Goal: Information Seeking & Learning: Learn about a topic

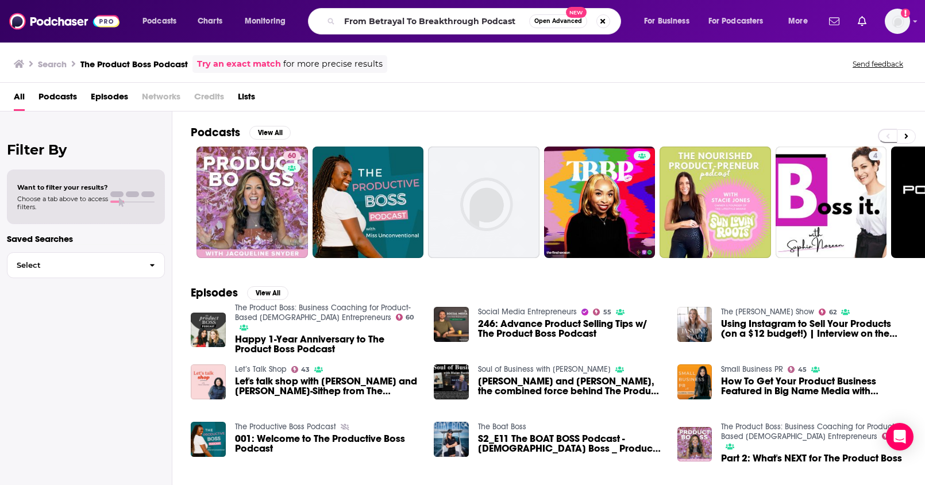
type input "From Betrayal To Breakthrough Podcast"
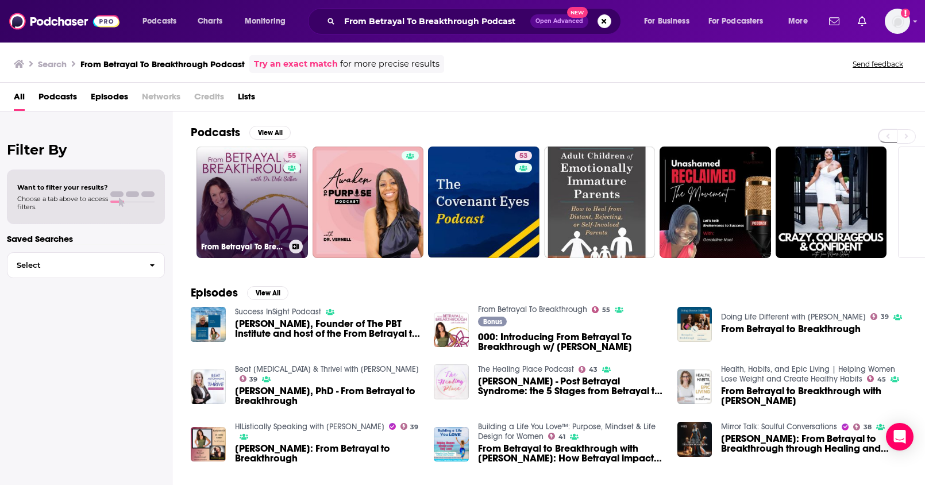
click at [228, 202] on link "55 From Betrayal To Breakthrough" at bounding box center [252, 202] width 111 height 111
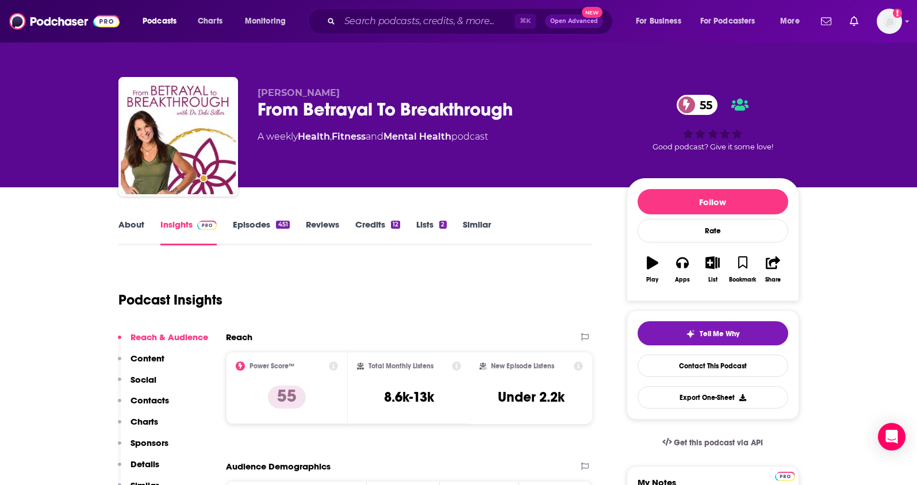
scroll to position [47, 0]
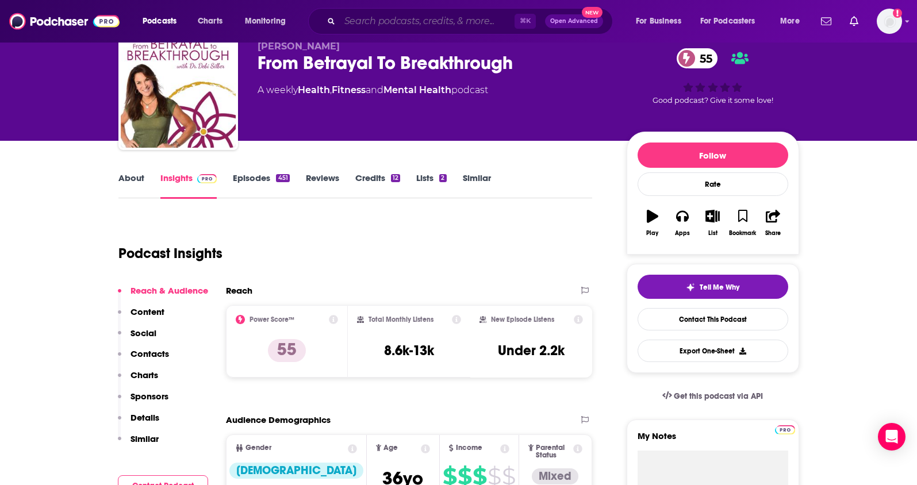
click at [376, 18] on input "Search podcasts, credits, & more..." at bounding box center [427, 21] width 175 height 18
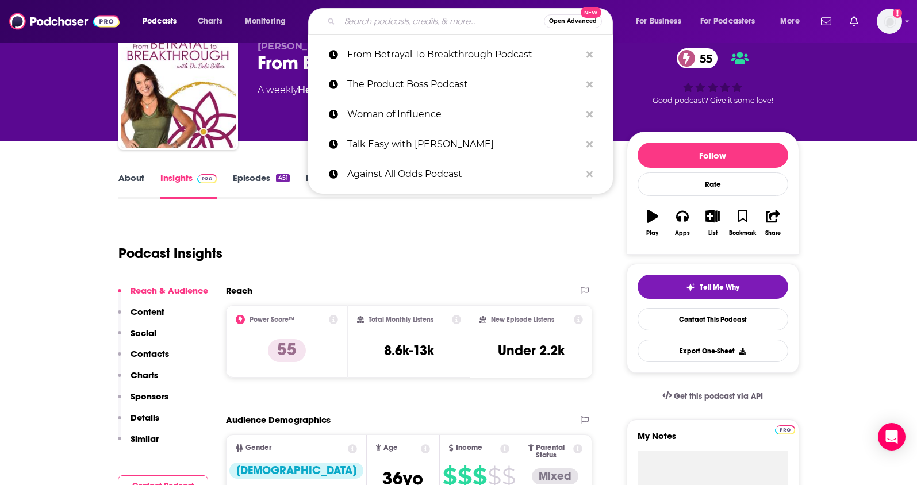
paste input "Into the Impossible With [PERSON_NAME]"
type input "Into the Impossible With [PERSON_NAME]"
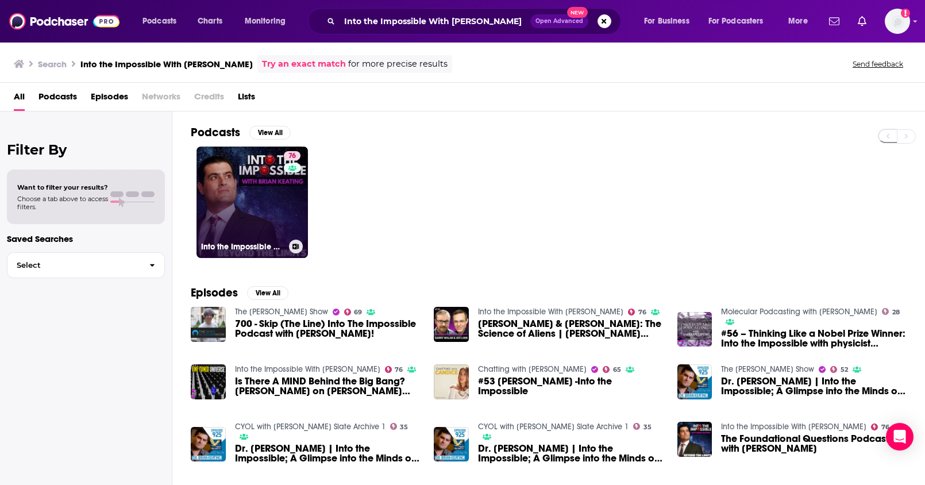
click at [238, 179] on link "76 Into the Impossible With [PERSON_NAME]" at bounding box center [252, 202] width 111 height 111
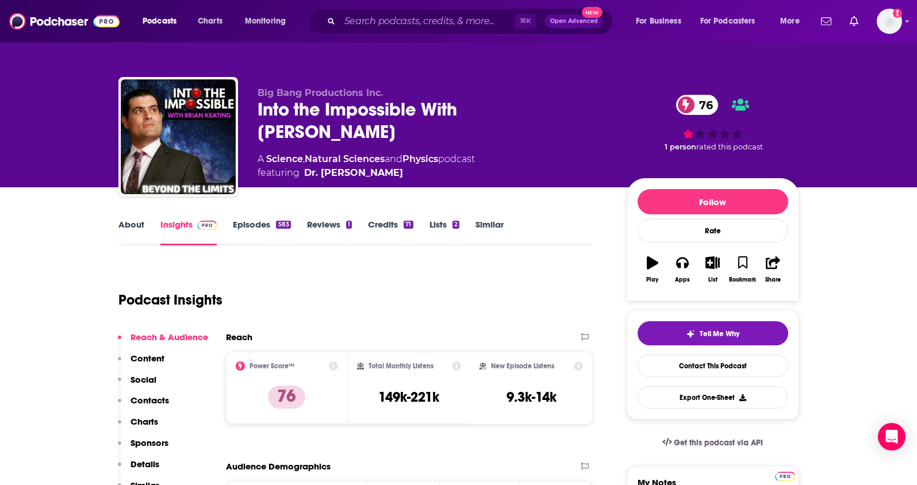
click at [124, 224] on link "About" at bounding box center [131, 232] width 26 height 26
click at [121, 224] on link "About" at bounding box center [131, 232] width 26 height 26
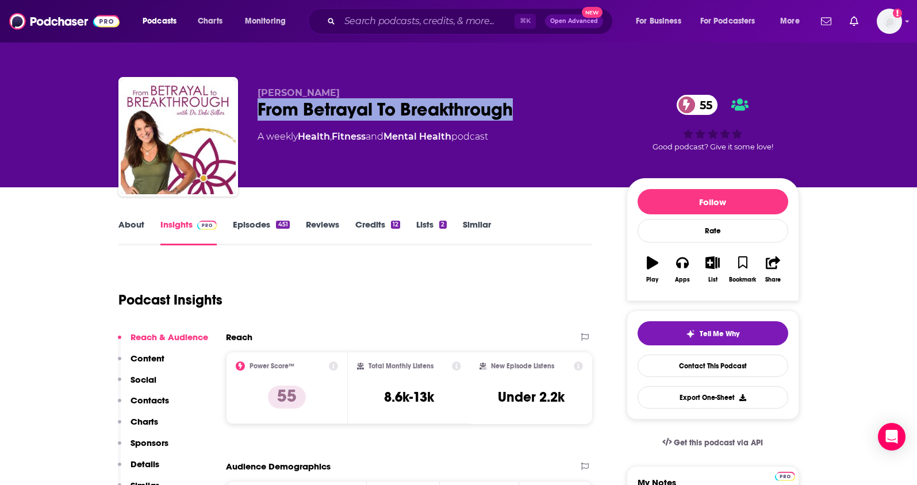
drag, startPoint x: 534, startPoint y: 109, endPoint x: 257, endPoint y: 106, distance: 277.0
click at [257, 106] on div "From Betrayal To Breakthrough 55" at bounding box center [432, 109] width 351 height 22
copy h2 "From Betrayal To Breakthrough"
